Goal: Task Accomplishment & Management: Use online tool/utility

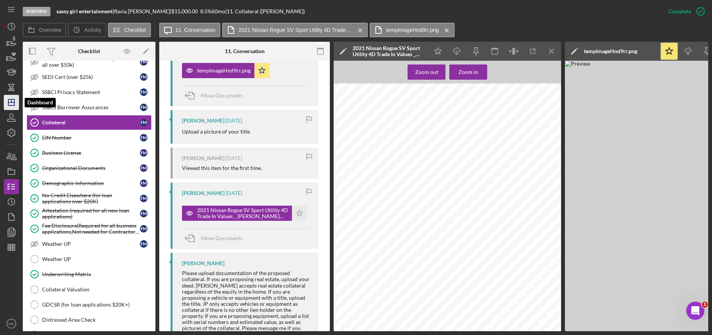
click at [13, 104] on icon "Icon/Dashboard" at bounding box center [11, 102] width 19 height 19
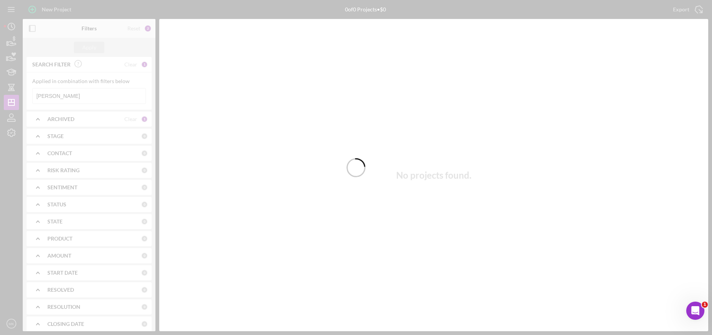
click at [73, 95] on div at bounding box center [356, 167] width 712 height 335
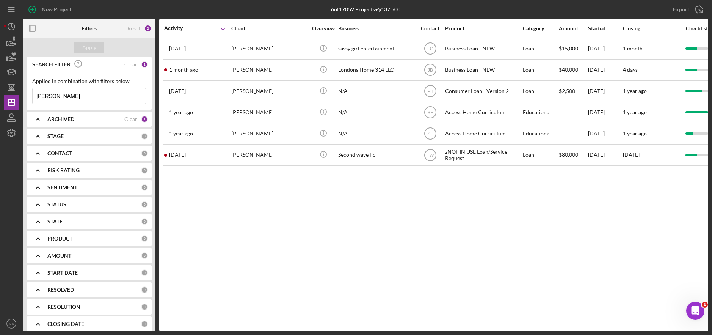
drag, startPoint x: 73, startPoint y: 95, endPoint x: 22, endPoint y: 96, distance: 51.6
click at [22, 96] on div "New Project 6 of 17052 Projects • $137,500 [PERSON_NAME] Export Icon/Export Fil…" at bounding box center [356, 165] width 704 height 331
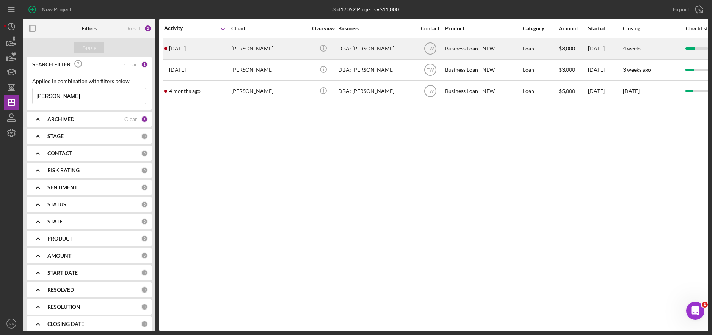
type input "[PERSON_NAME]"
click at [281, 52] on div "[PERSON_NAME]" at bounding box center [269, 49] width 76 height 20
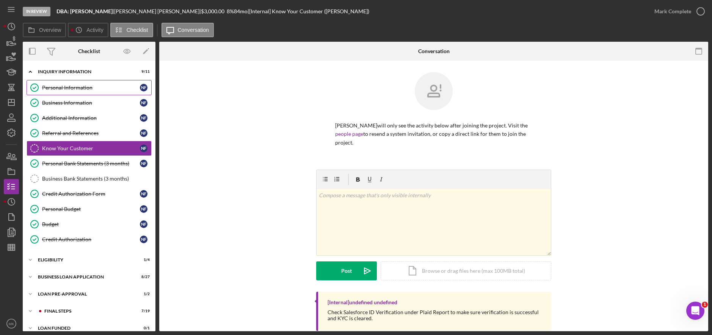
click at [86, 91] on div "Personal Information" at bounding box center [91, 88] width 98 height 6
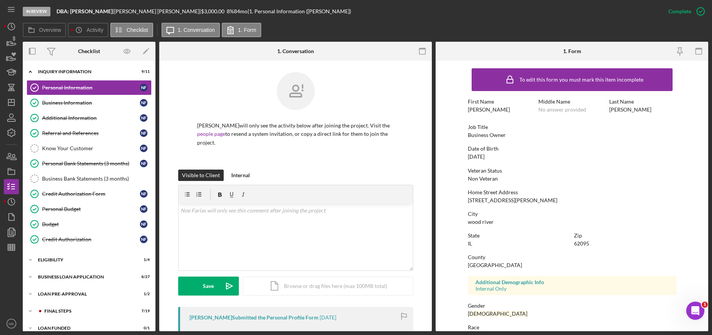
click at [532, 206] on div "To edit this form you must mark this item incomplete First Name [PERSON_NAME] M…" at bounding box center [572, 237] width 208 height 346
drag, startPoint x: 522, startPoint y: 199, endPoint x: 467, endPoint y: 199, distance: 55.3
click at [468, 199] on div "Home Street Address [STREET_ADDRESS][PERSON_NAME]" at bounding box center [572, 196] width 208 height 14
copy div "[STREET_ADDRESS][PERSON_NAME]"
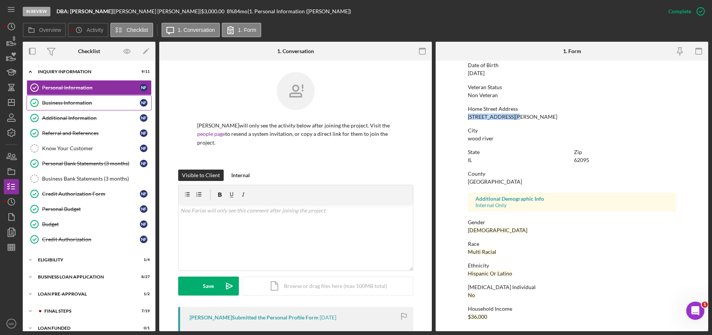
click at [71, 104] on div "Business Information" at bounding box center [91, 103] width 98 height 6
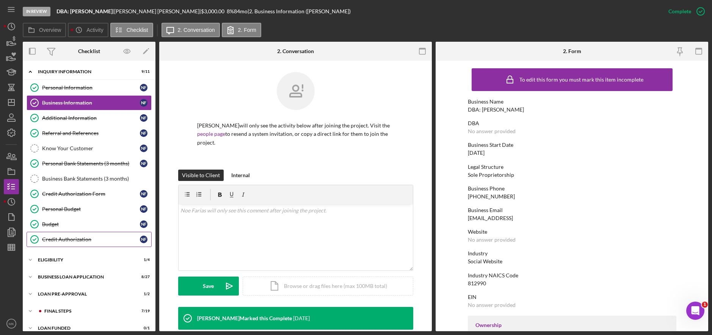
scroll to position [9, 0]
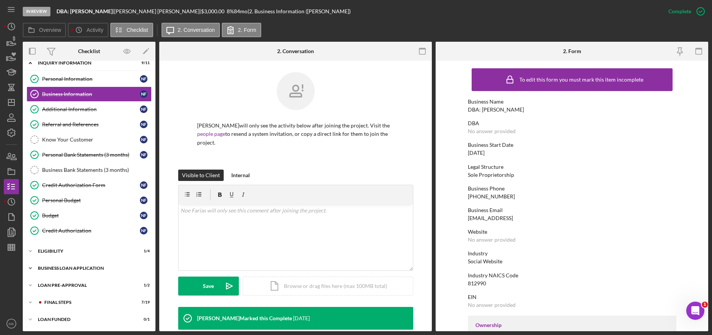
drag, startPoint x: 82, startPoint y: 268, endPoint x: 81, endPoint y: 263, distance: 5.2
click at [82, 268] on div "BUSINESS LOAN APPLICATION" at bounding box center [92, 268] width 108 height 5
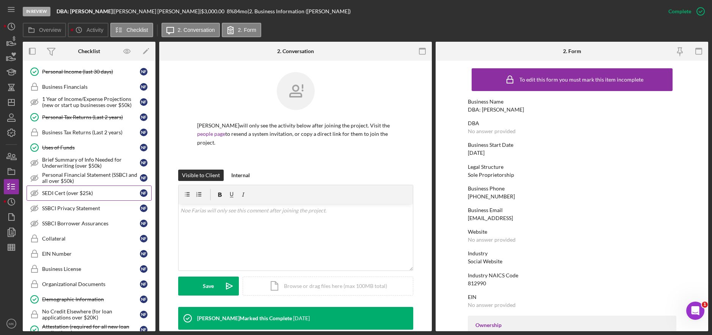
scroll to position [274, 0]
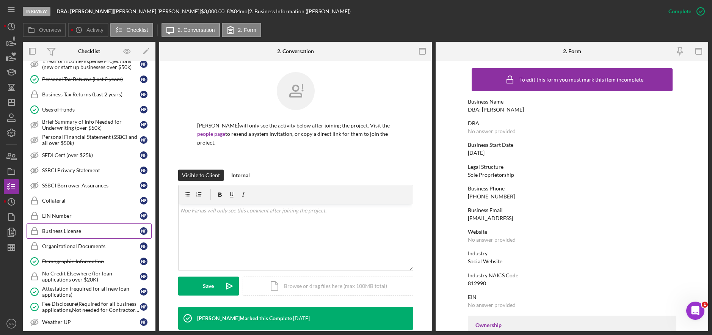
click at [74, 237] on link "Business License Business License N F" at bounding box center [89, 230] width 125 height 15
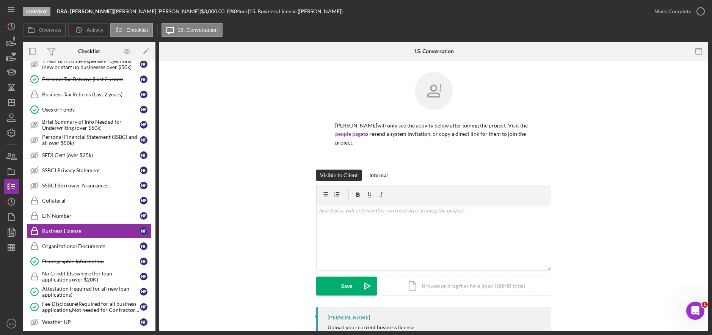
scroll to position [16, 0]
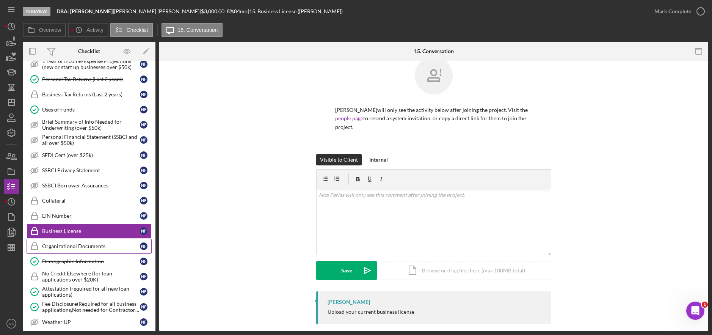
click at [75, 246] on div "Organizational Documents" at bounding box center [91, 246] width 98 height 6
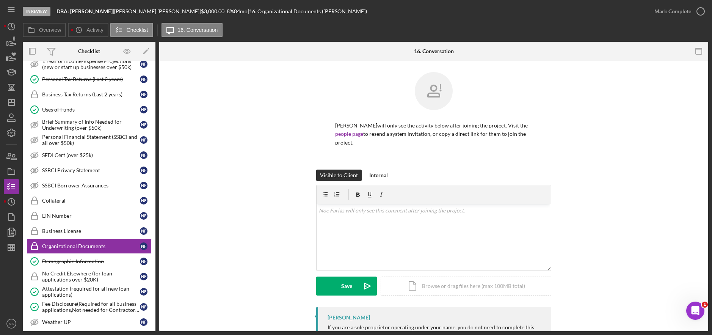
scroll to position [46, 0]
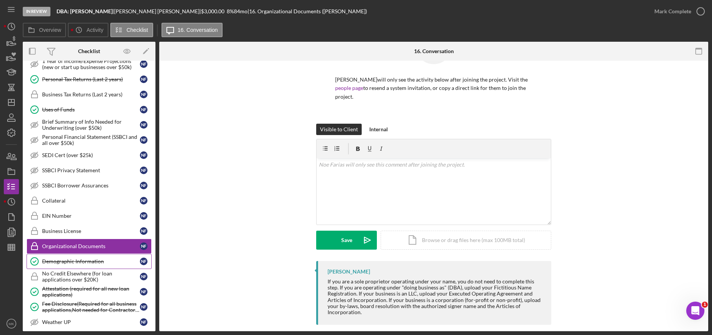
click at [78, 264] on div "Demographic Information" at bounding box center [91, 261] width 98 height 6
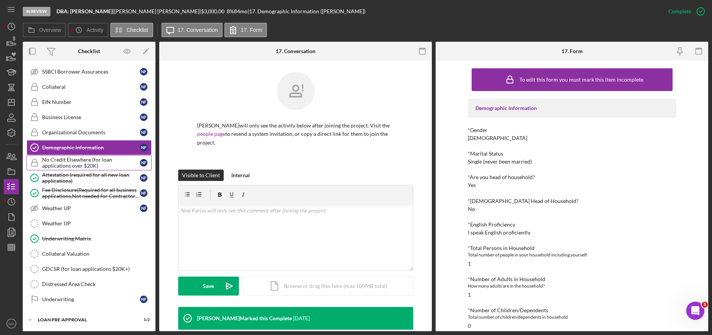
scroll to position [422, 0]
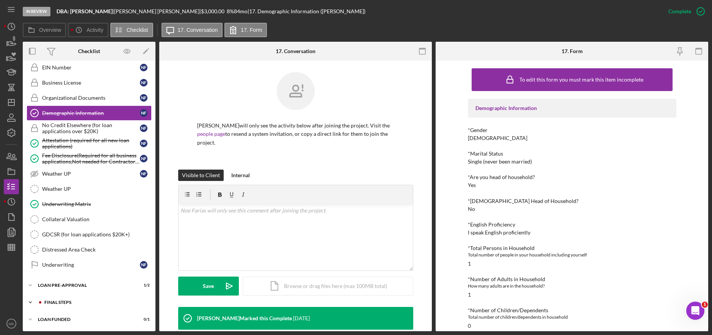
click at [61, 297] on div "Icon/Expander FINAL STEPS 7 / 19" at bounding box center [89, 302] width 133 height 15
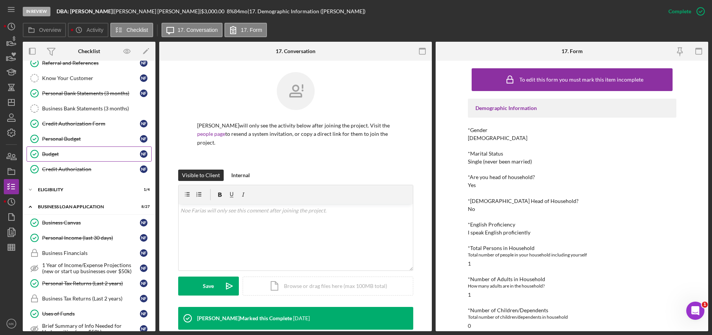
scroll to position [0, 0]
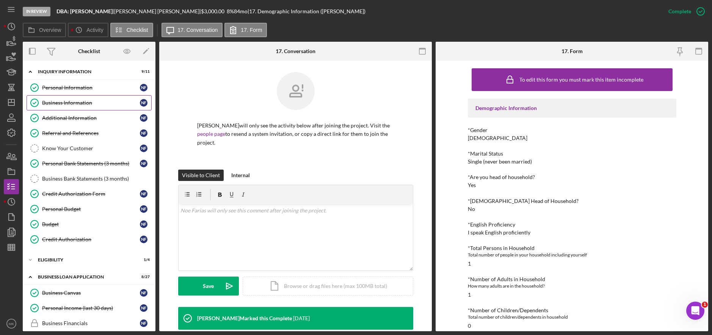
click at [66, 100] on div "Business Information" at bounding box center [91, 103] width 98 height 6
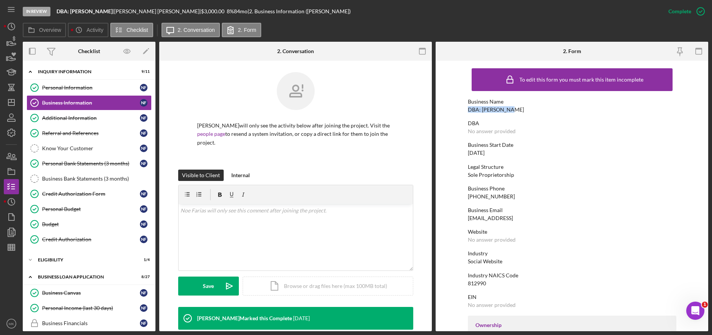
drag, startPoint x: 508, startPoint y: 107, endPoint x: 467, endPoint y: 110, distance: 40.2
click at [468, 110] on div "Business Name DBA: [PERSON_NAME]" at bounding box center [572, 106] width 208 height 14
copy div "DBA: [PERSON_NAME]"
click at [9, 101] on icon "Icon/Dashboard" at bounding box center [11, 102] width 19 height 19
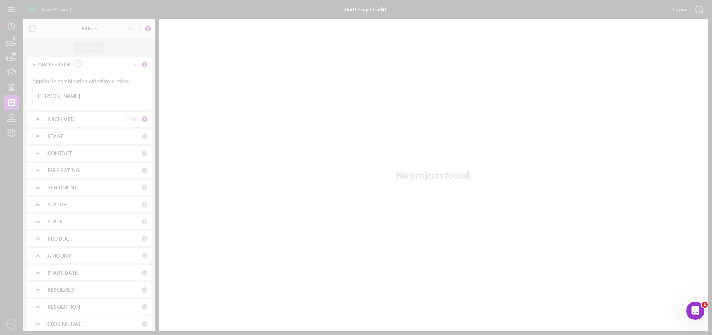
click at [57, 96] on div at bounding box center [356, 167] width 712 height 335
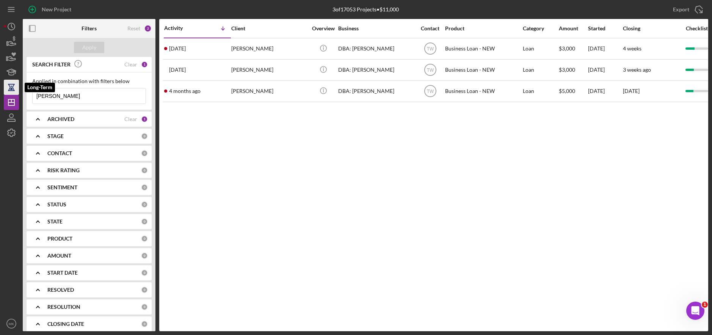
drag, startPoint x: 57, startPoint y: 96, endPoint x: 8, endPoint y: 89, distance: 49.7
click at [8, 89] on div "New Project 3 of 17053 Projects • $11,000 [PERSON_NAME] Export Icon/Export Filt…" at bounding box center [356, 165] width 704 height 331
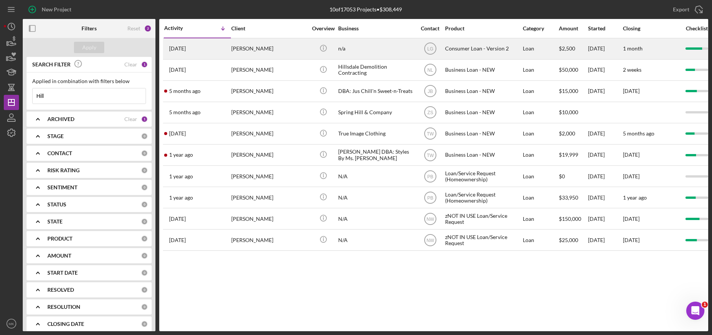
type input "Hill"
click at [276, 48] on div "[PERSON_NAME]" at bounding box center [269, 49] width 76 height 20
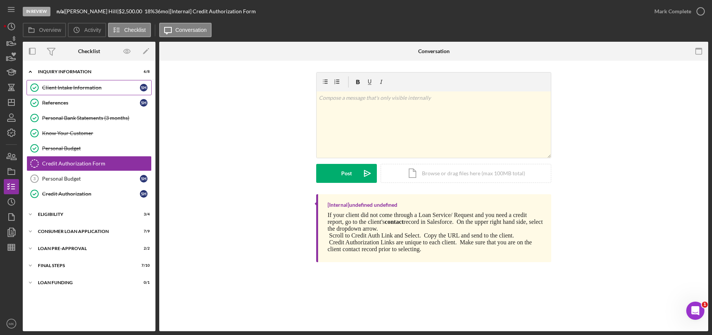
click at [80, 88] on div "Client Intake Information" at bounding box center [91, 88] width 98 height 6
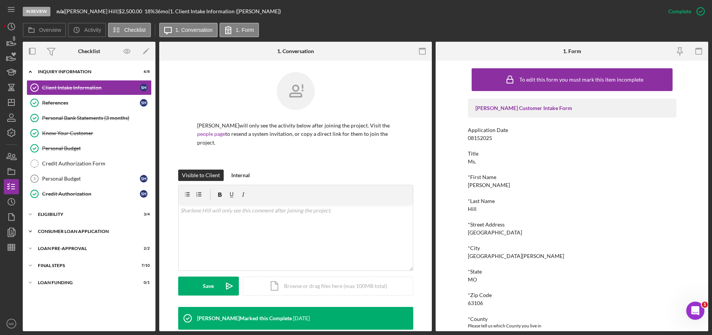
click at [86, 232] on div "Consumer Loan Application" at bounding box center [92, 231] width 108 height 5
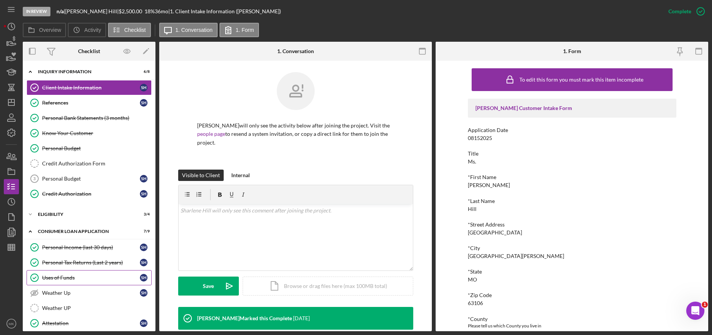
click at [64, 277] on div "Uses of Funds" at bounding box center [91, 277] width 98 height 6
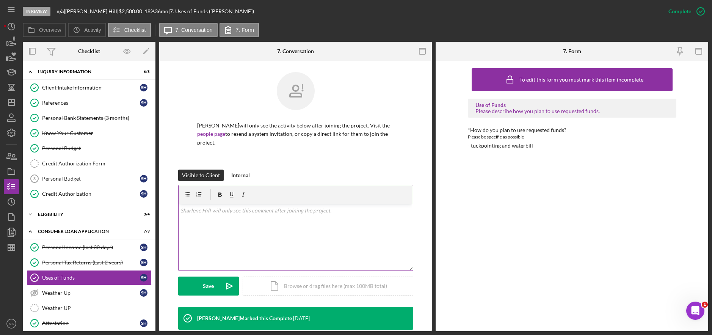
scroll to position [71, 0]
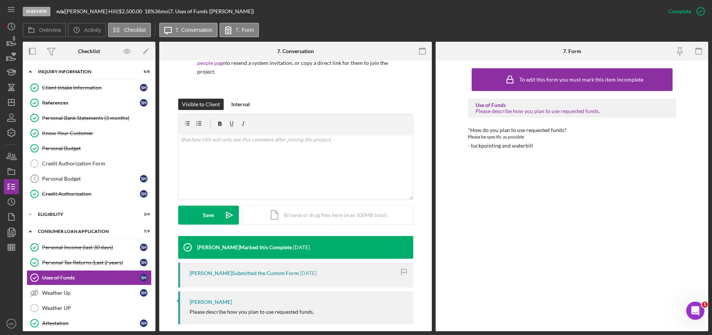
click at [76, 80] on div "Icon/Expander Inquiry Information 6 / 8 Client Intake Information Client Intake…" at bounding box center [89, 134] width 133 height 141
click at [96, 94] on link "Client Intake Information Client Intake Information S H" at bounding box center [89, 87] width 125 height 15
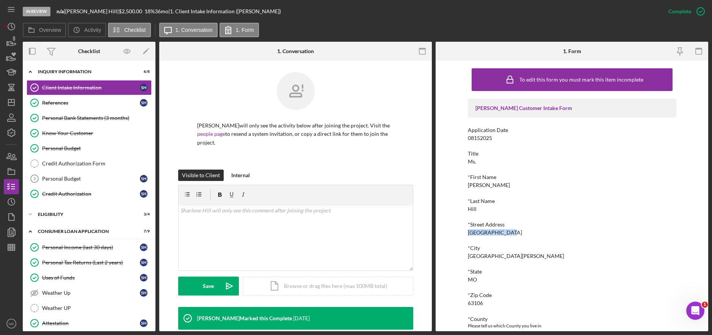
drag, startPoint x: 464, startPoint y: 233, endPoint x: 505, endPoint y: 232, distance: 40.9
click at [505, 232] on div "To edit this form you must mark this item incomplete [PERSON_NAME] Customer Int…" at bounding box center [572, 196] width 273 height 270
copy div "[GEOGRAPHIC_DATA]"
click at [13, 103] on icon "Icon/Dashboard" at bounding box center [11, 102] width 19 height 19
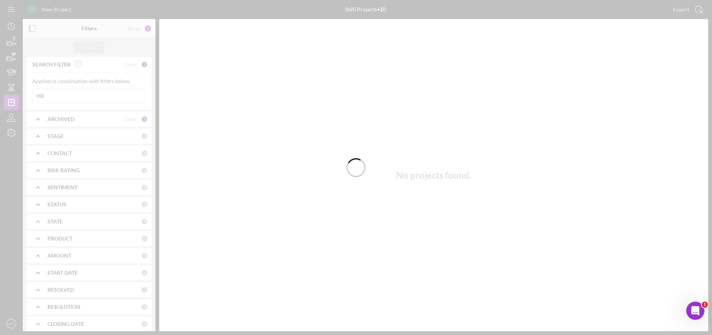
click at [72, 91] on div at bounding box center [356, 167] width 712 height 335
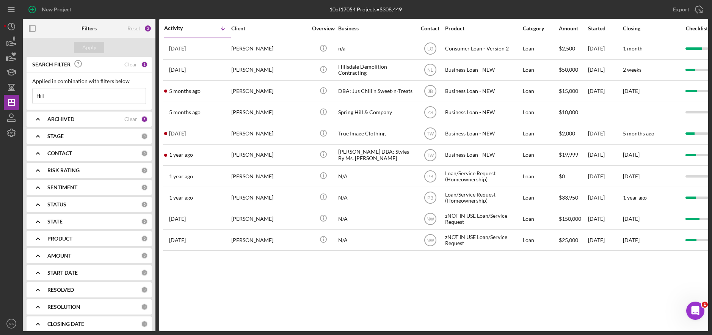
drag, startPoint x: 65, startPoint y: 100, endPoint x: 24, endPoint y: 92, distance: 42.3
click at [24, 92] on div "SEARCH FILTER Clear 1 Applied in combination with filters below Hill Icon/Menu …" at bounding box center [89, 194] width 133 height 274
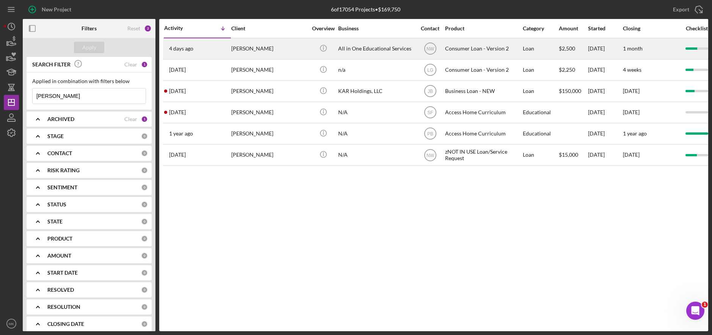
type input "[PERSON_NAME]"
click at [269, 49] on div "[PERSON_NAME]" at bounding box center [269, 49] width 76 height 20
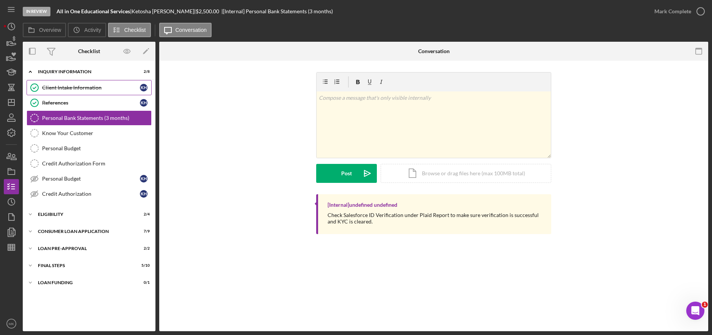
click at [74, 86] on div "Client Intake Information" at bounding box center [91, 88] width 98 height 6
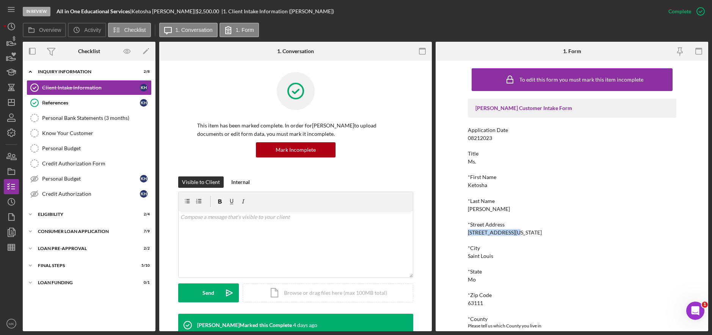
drag, startPoint x: 517, startPoint y: 232, endPoint x: 465, endPoint y: 234, distance: 52.0
click at [465, 234] on div "To edit this form you must mark this item incomplete [PERSON_NAME] Customer Int…" at bounding box center [572, 196] width 273 height 270
copy div "[STREET_ADDRESS][US_STATE]"
click at [575, 218] on div "[PERSON_NAME] Customer Intake Form Application Date 08212023 Title Ms. *First N…" at bounding box center [572, 327] width 208 height 457
